Goal: Transaction & Acquisition: Purchase product/service

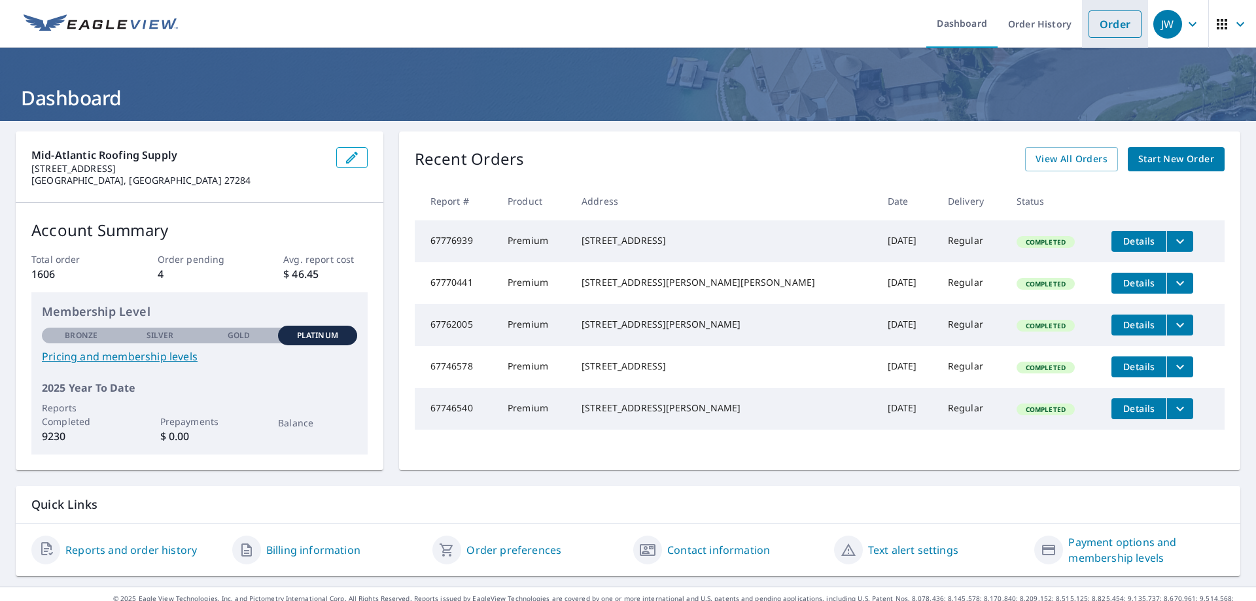
click at [1124, 30] on link "Order" at bounding box center [1114, 23] width 53 height 27
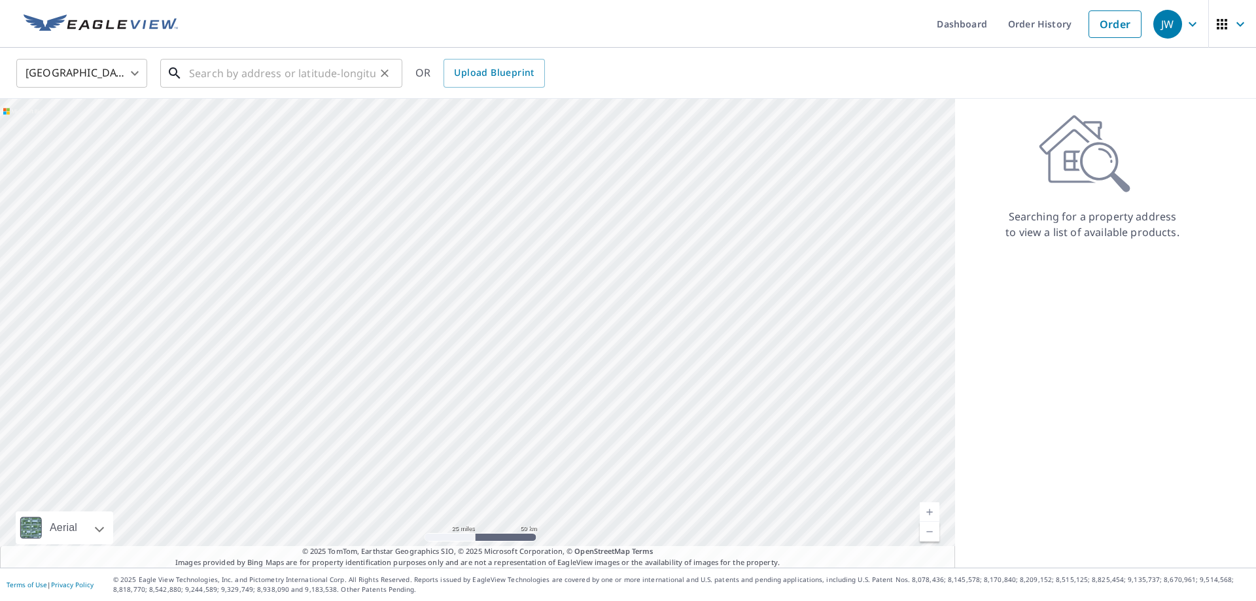
click at [285, 76] on input "text" at bounding box center [282, 73] width 186 height 37
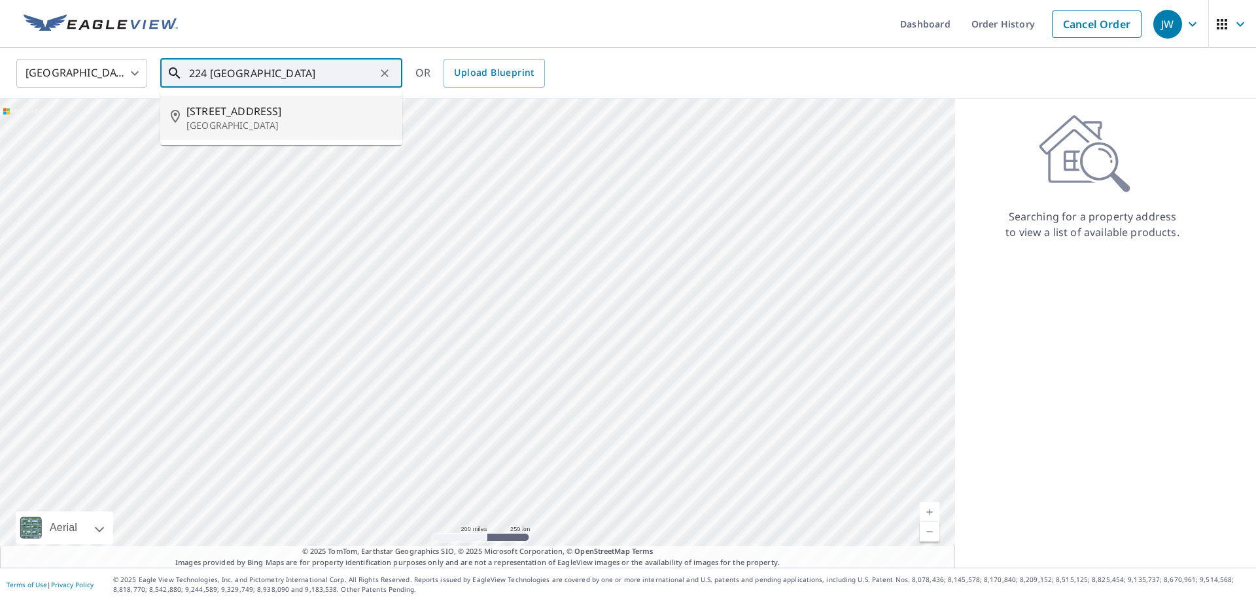
click at [296, 112] on span "[STREET_ADDRESS]" at bounding box center [288, 111] width 205 height 16
type input "[STREET_ADDRESS]"
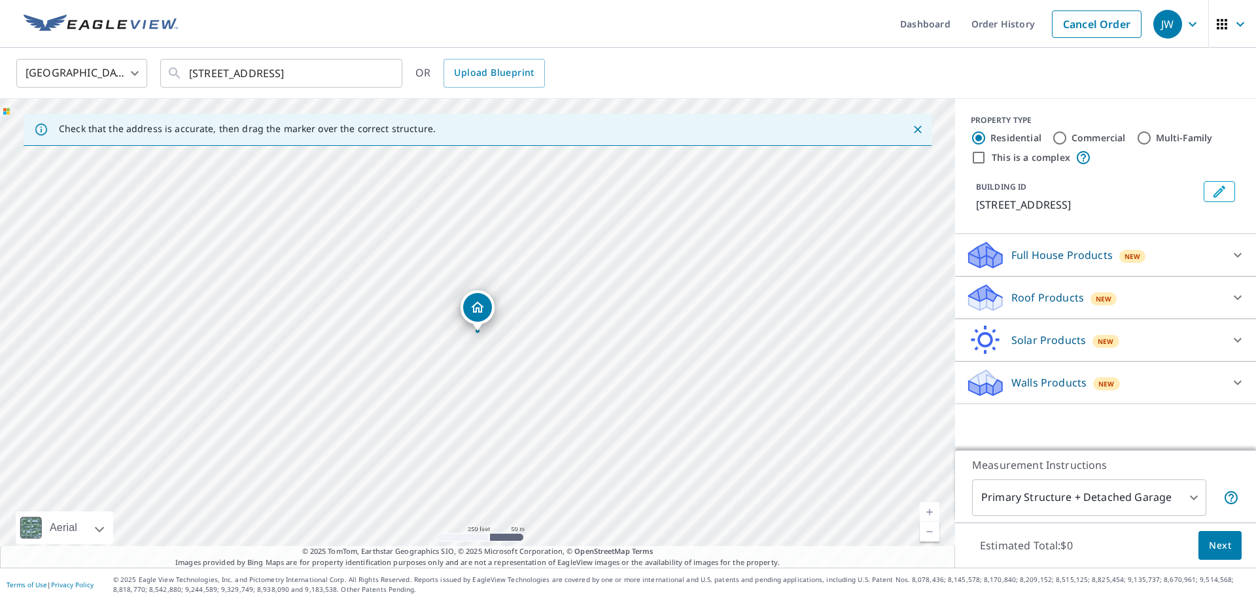
click at [1008, 281] on div "Roof Products New Premium $21.75 - $69.5 QuickSquares™ $18 Gutter $13.75 Bid Pe…" at bounding box center [1105, 298] width 301 height 43
click at [1019, 294] on p "Roof Products" at bounding box center [1047, 298] width 73 height 16
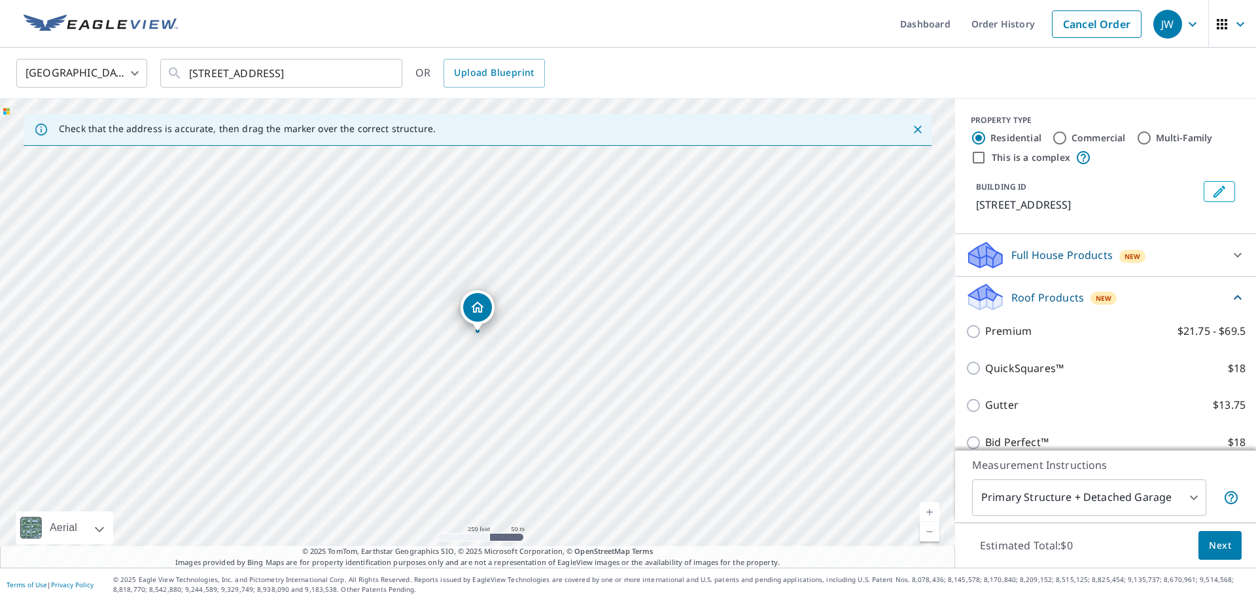
click at [1012, 343] on div "Premium $21.75 - $69.5" at bounding box center [1105, 331] width 280 height 37
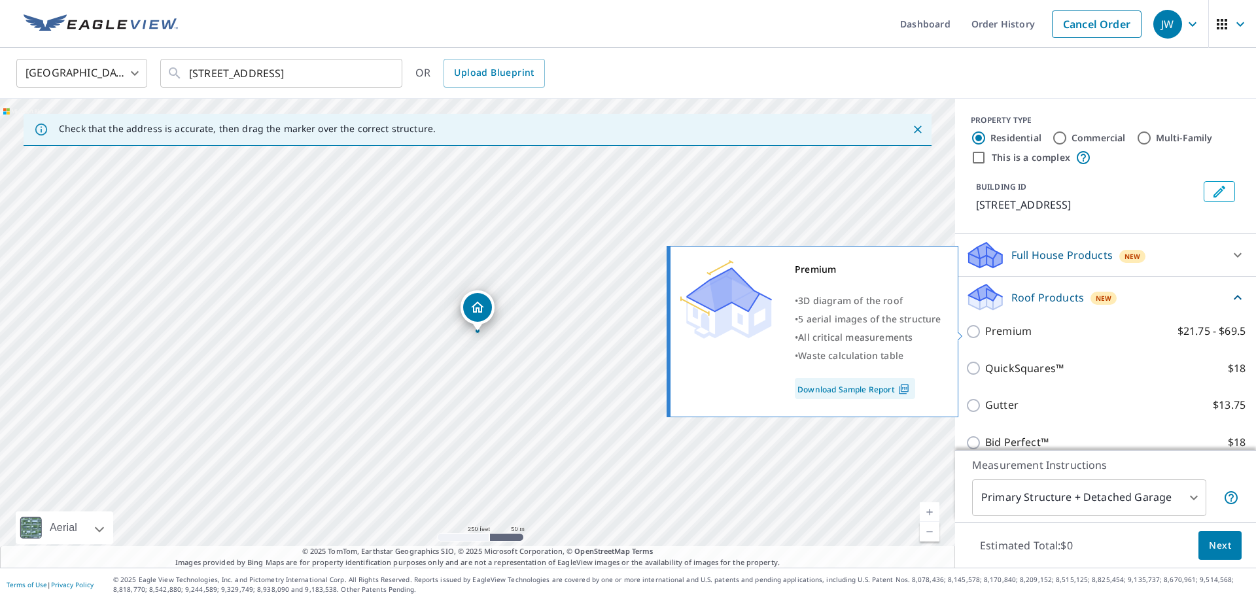
click at [1004, 334] on p "Premium" at bounding box center [1008, 331] width 46 height 16
click at [985, 334] on input "Premium $21.75 - $69.5" at bounding box center [975, 332] width 20 height 16
checkbox input "true"
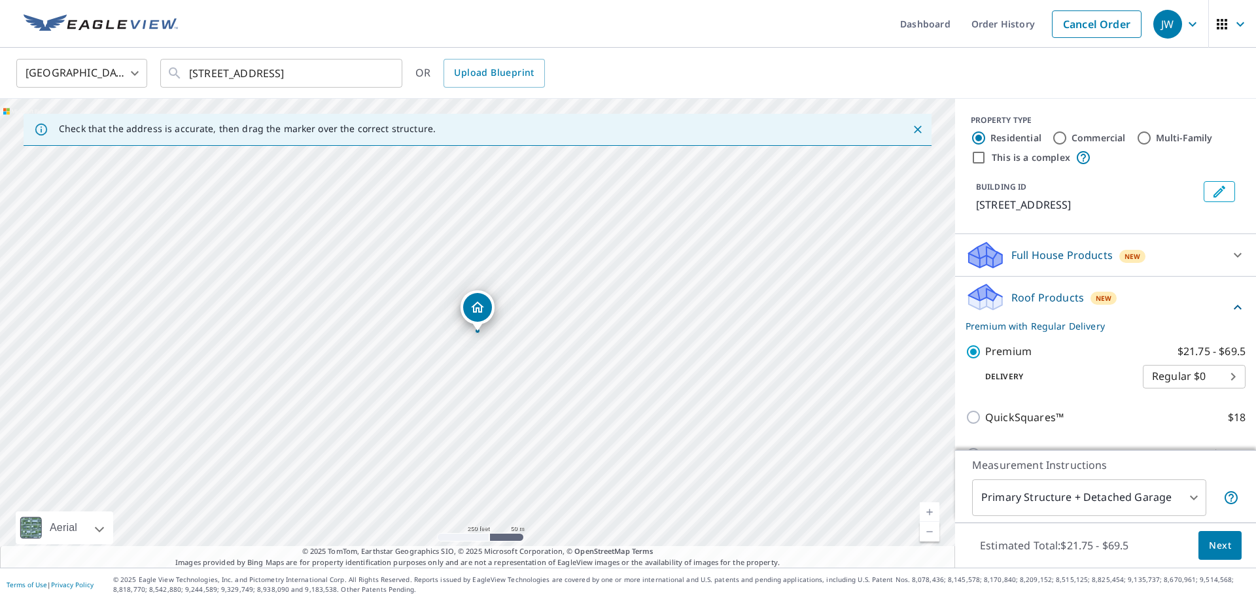
click at [1222, 543] on span "Next" at bounding box center [1220, 546] width 22 height 16
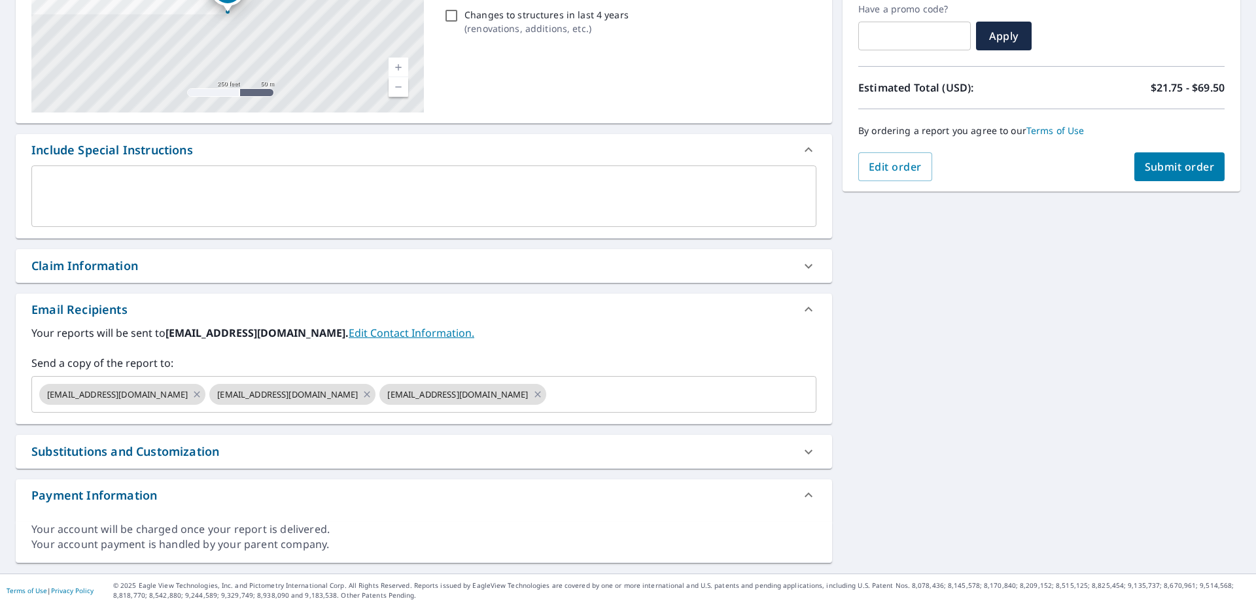
scroll to position [232, 0]
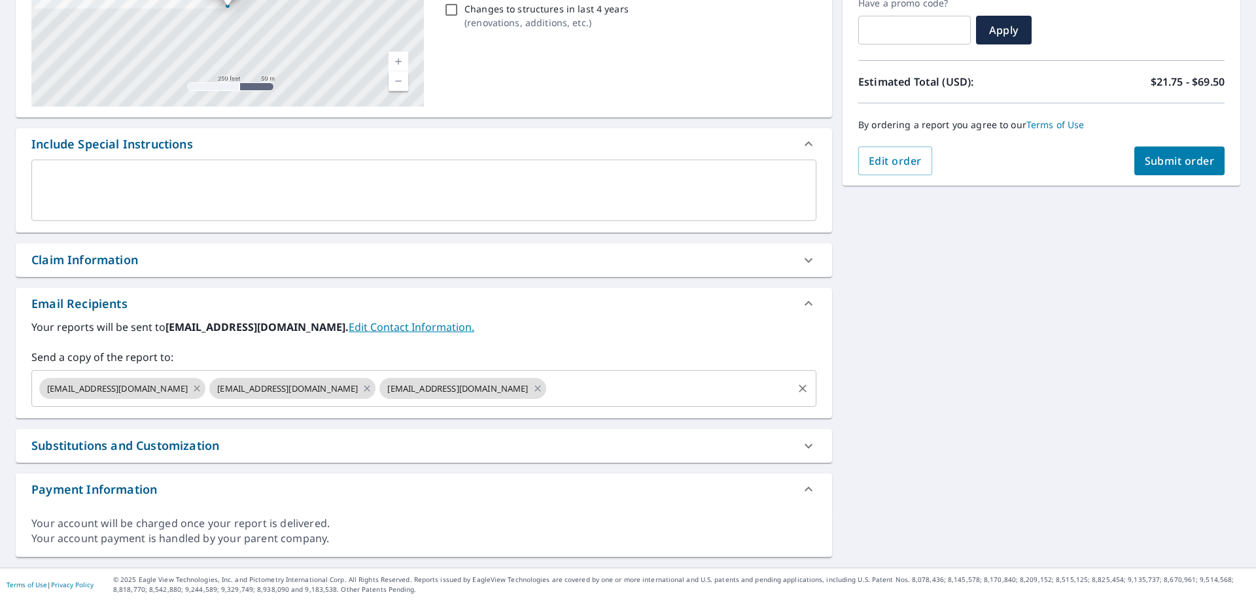
click at [192, 387] on icon at bounding box center [197, 388] width 10 height 14
click at [192, 384] on icon at bounding box center [197, 388] width 10 height 14
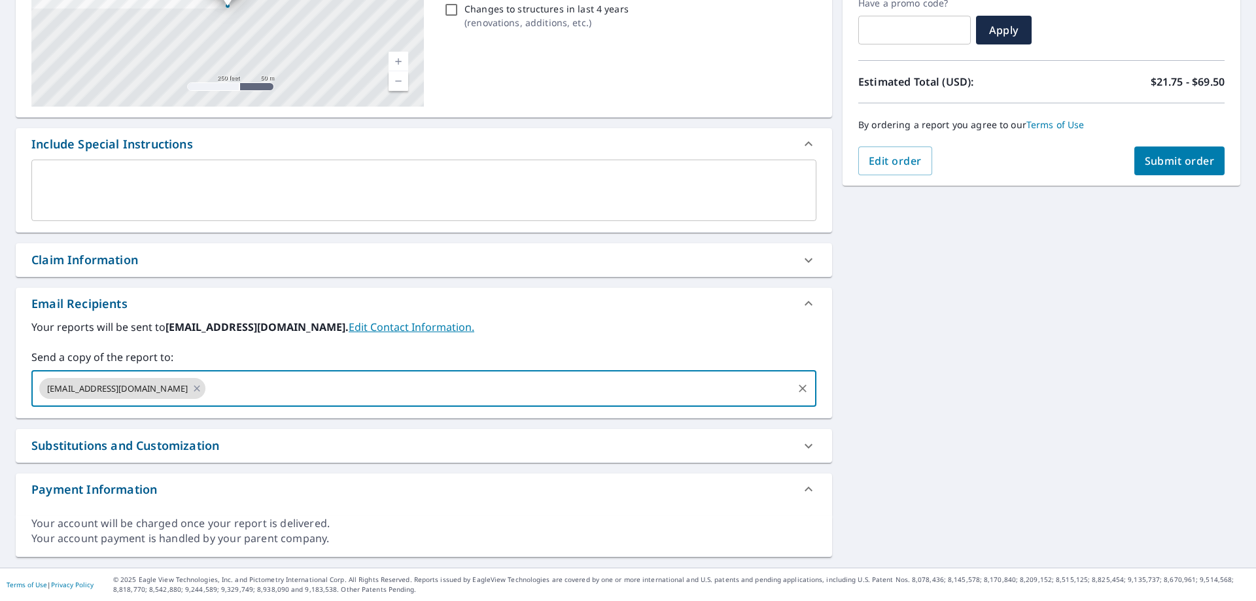
click at [356, 376] on input "text" at bounding box center [498, 388] width 583 height 25
paste input "[EMAIL_ADDRESS][DOMAIN_NAME]"
type input "[EMAIL_ADDRESS][DOMAIN_NAME]"
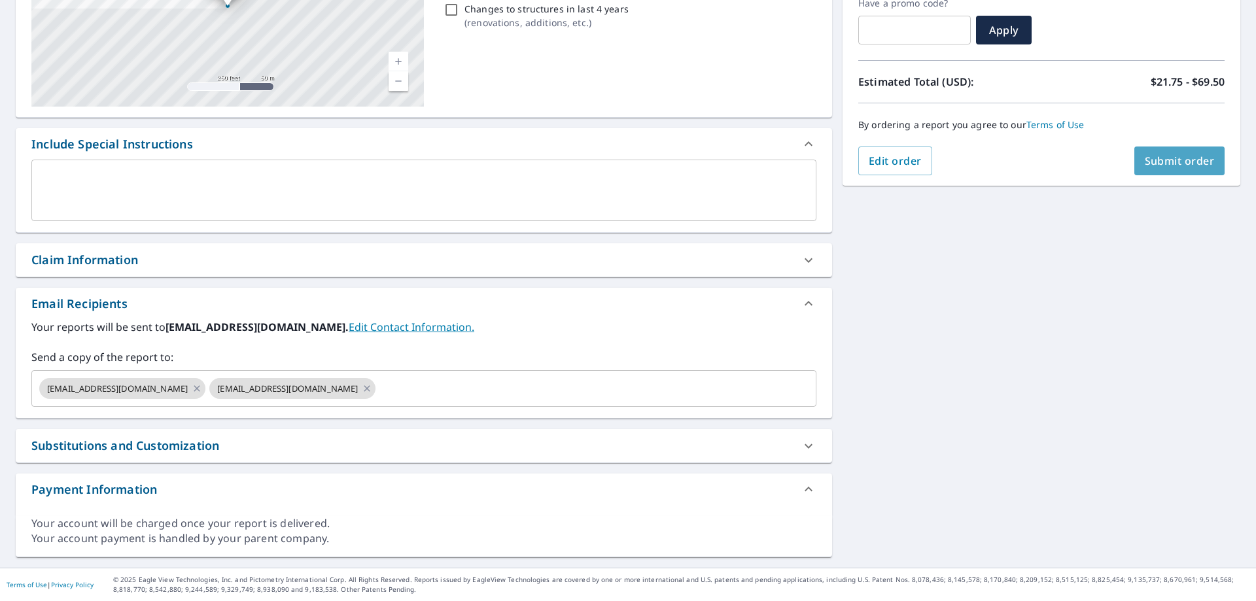
click at [1186, 152] on button "Submit order" at bounding box center [1179, 161] width 91 height 29
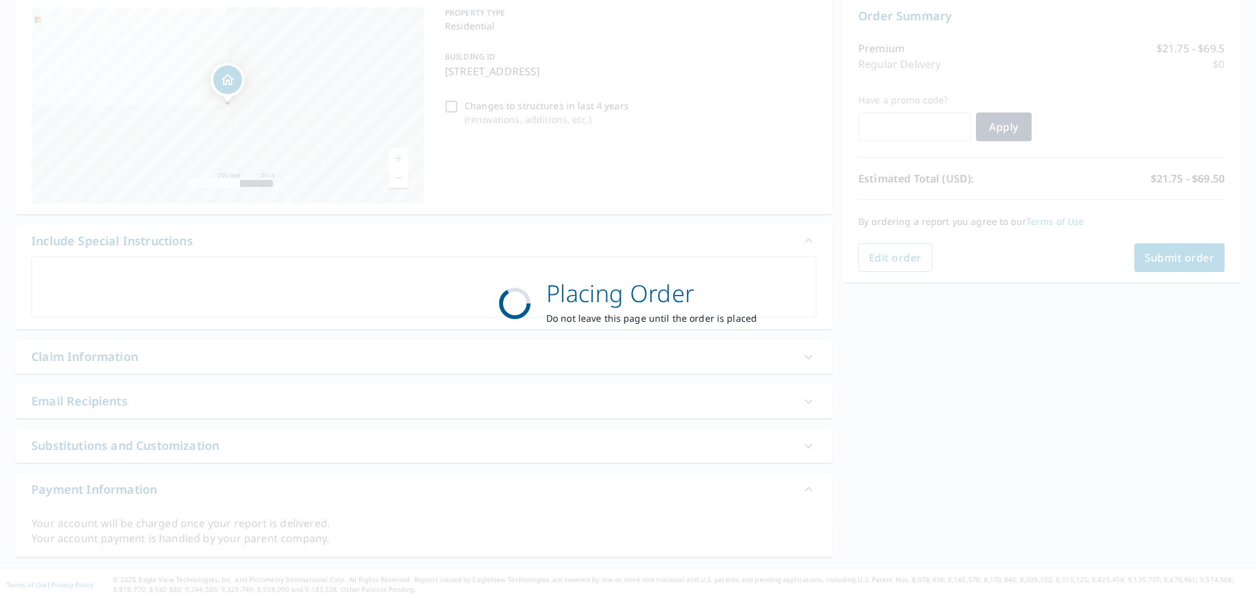
scroll to position [135, 0]
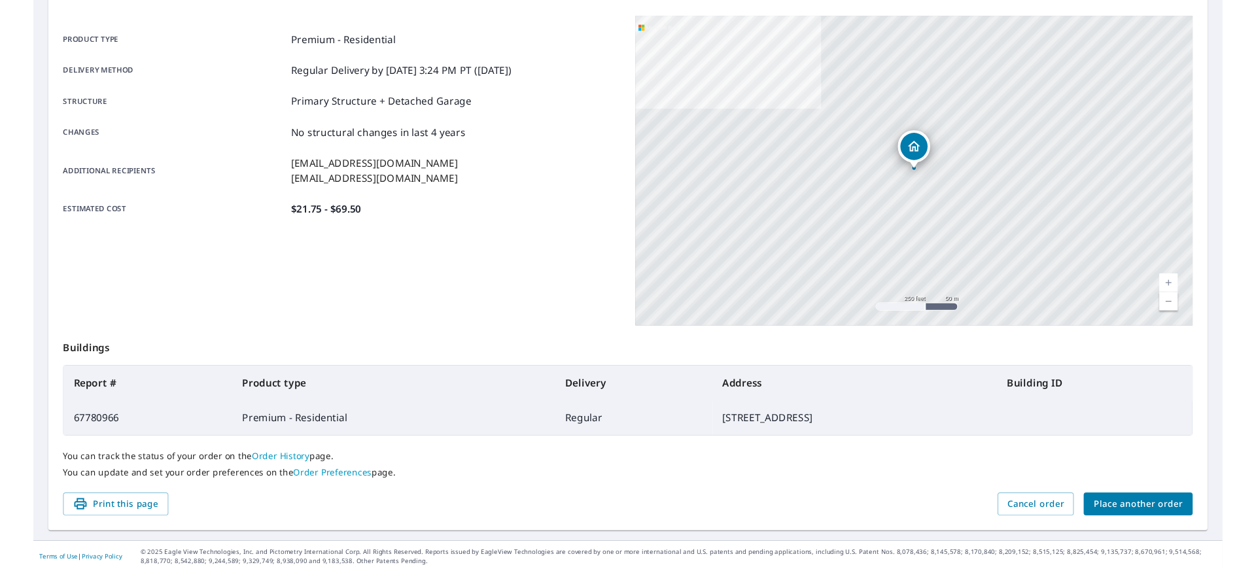
scroll to position [169, 0]
